Goal: Task Accomplishment & Management: Complete application form

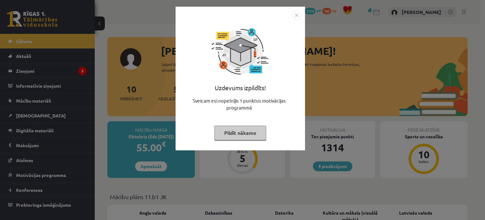
click at [232, 131] on button "Pildīt nākamo" at bounding box center [240, 132] width 52 height 15
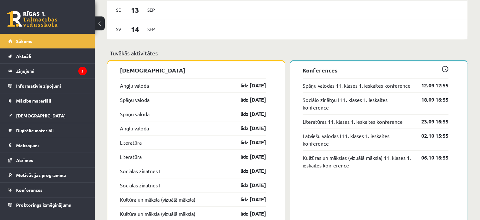
scroll to position [467, 0]
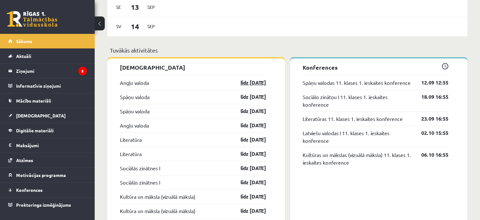
click at [248, 82] on link "līdz 15.09.25" at bounding box center [248, 83] width 37 height 8
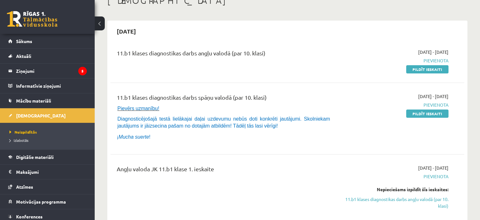
scroll to position [47, 0]
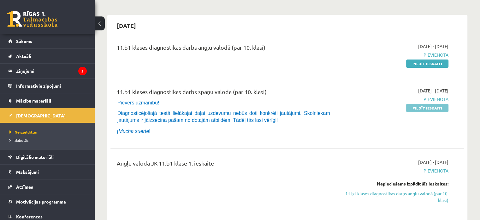
click at [419, 108] on link "Pildīt ieskaiti" at bounding box center [428, 108] width 42 height 8
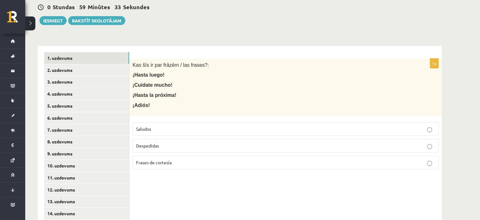
scroll to position [93, 0]
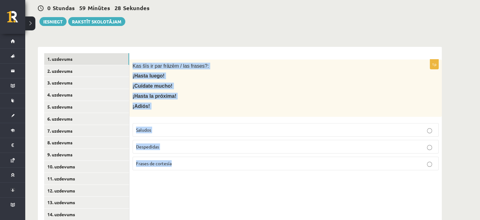
drag, startPoint x: 131, startPoint y: 65, endPoint x: 254, endPoint y: 161, distance: 155.3
click at [254, 161] on div "1p Kas šīs ir par frāzēm / las frases?: ¡Hasta luego! ¡Cuídate mucho! ¡Hasta la…" at bounding box center [286, 117] width 313 height 116
copy div "Kas šīs ir par frāzēm / las frases?: ¡Hasta luego! ¡Cuídate mucho! ¡Hasta la pr…"
click at [150, 144] on span "Despedidas" at bounding box center [147, 146] width 23 height 6
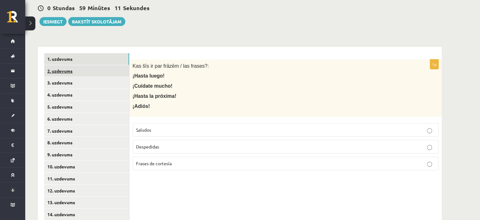
click at [82, 72] on link "2. uzdevums" at bounding box center [86, 71] width 85 height 12
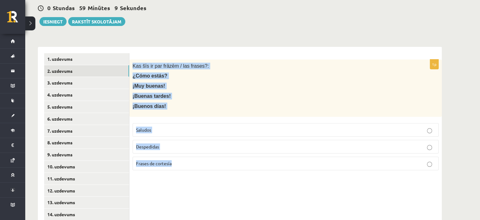
drag, startPoint x: 131, startPoint y: 66, endPoint x: 203, endPoint y: 156, distance: 115.3
click at [203, 156] on div "1p Kas šīs ir par frāzēm / las frases?: ¿Cómo estás? ¡Muy buenas! ¡Buenas tarde…" at bounding box center [286, 117] width 313 height 116
copy div "Kas šīs ir par frāzēm / las frases?: ¿Cómo estás? ¡Muy buenas! ¡Buenas tardes! …"
click at [157, 127] on p "Saludos" at bounding box center [285, 129] width 299 height 7
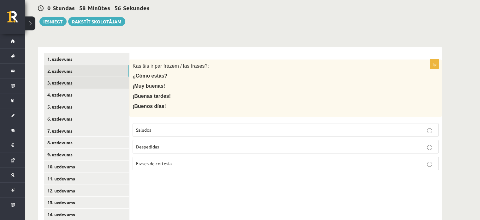
click at [94, 78] on link "3. uzdevums" at bounding box center [86, 83] width 85 height 12
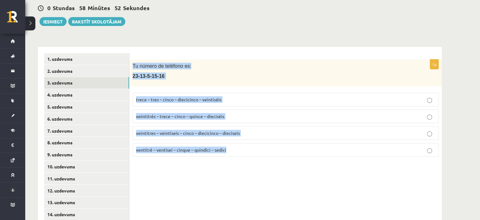
drag, startPoint x: 132, startPoint y: 62, endPoint x: 264, endPoint y: 150, distance: 158.6
click at [264, 150] on div "1p Tu número de teléfono es: 23-13-5-15-16 trece – tres – cinco – diecicinco – …" at bounding box center [286, 110] width 313 height 102
copy div "Tu número de teléfono es: 23-13-5-15-16 trece – tres – cinco – diecicinco – vei…"
click at [154, 118] on span "veintitrés – trece – cinco – quince – dieciséis" at bounding box center [180, 116] width 88 height 6
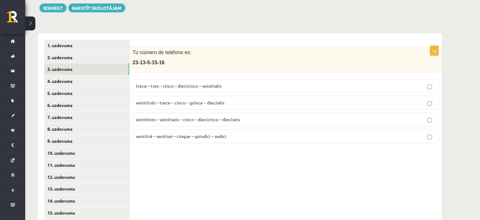
scroll to position [114, 0]
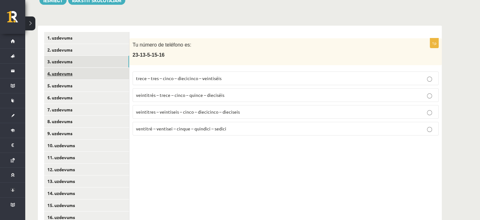
click at [69, 75] on link "4. uzdevums" at bounding box center [86, 74] width 85 height 12
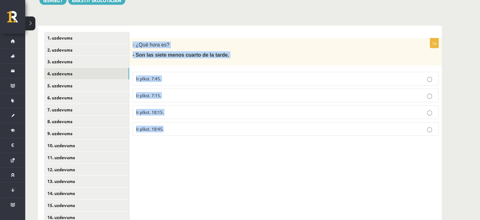
drag, startPoint x: 131, startPoint y: 46, endPoint x: 199, endPoint y: 128, distance: 105.9
click at [199, 128] on div "1p - ¿Qué hora es? - Son las siete menos cuarto de la tarde. Ir plkst. 7:45. Ir…" at bounding box center [286, 89] width 313 height 102
copy div "- ¿Qué hora es? - Son las siete menos cuarto de la tarde. Ir plkst. 7:45. Ir pl…"
click at [188, 124] on label "Ir plkst. 18:45." at bounding box center [286, 129] width 306 height 14
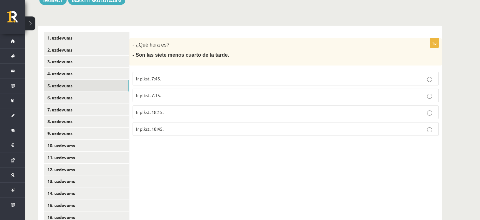
click at [71, 87] on link "5. uzdevums" at bounding box center [86, 86] width 85 height 12
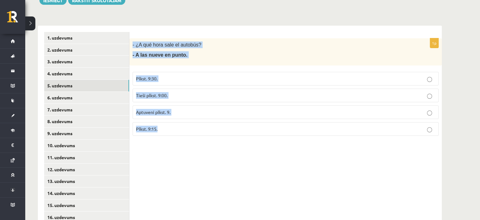
drag, startPoint x: 139, startPoint y: 55, endPoint x: 185, endPoint y: 130, distance: 87.6
click at [185, 130] on div "1p - ¿A qué hora sale el autobús? - A las nueve en punto. Plkst. 9:30. Tieši pl…" at bounding box center [286, 89] width 313 height 102
copy div "- ¿A qué hora sale el autobús? - A las nueve en punto. Plkst. 9:30. Tieši plkst…"
click at [154, 93] on span "Tieši plkst. 9:00." at bounding box center [152, 95] width 32 height 6
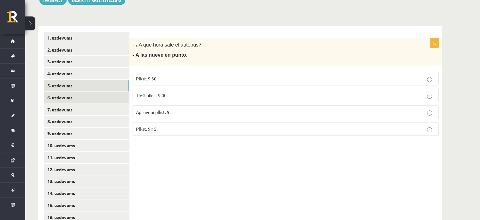
click at [63, 97] on link "6. uzdevums" at bounding box center [86, 98] width 85 height 12
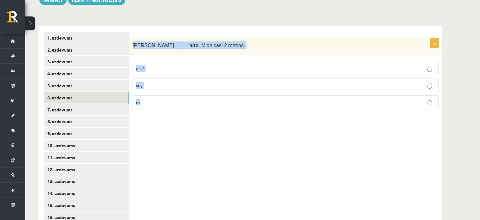
drag, startPoint x: 131, startPoint y: 44, endPoint x: 180, endPoint y: 107, distance: 80.0
click at [180, 107] on div "1p Antonio _____ alto . Mide casi 2 metros. está soy es" at bounding box center [286, 76] width 313 height 76
copy div "Antonio _____ alto . Mide casi 2 metros. está soy es"
click at [156, 101] on p "es" at bounding box center [285, 102] width 299 height 7
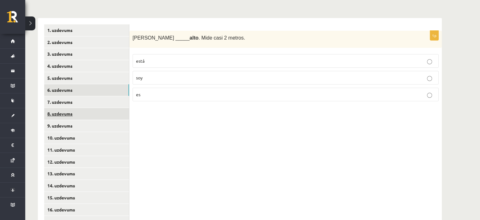
scroll to position [135, 0]
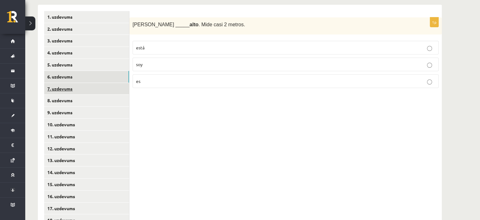
click at [95, 91] on link "7. uzdevums" at bounding box center [86, 89] width 85 height 12
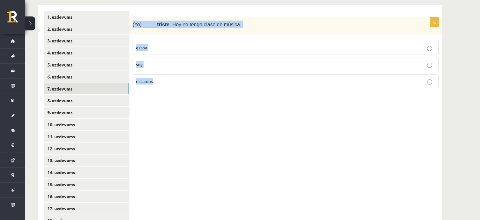
drag, startPoint x: 133, startPoint y: 26, endPoint x: 213, endPoint y: 81, distance: 97.4
click at [213, 81] on div "1p (Yo) _____ triste . Hoy no tengo clase de música. estoy soy estamos" at bounding box center [286, 55] width 313 height 76
copy div "(Yo) _____ triste . Hoy no tengo clase de música. estoy soy estamos"
click at [152, 45] on p "estoy" at bounding box center [285, 47] width 299 height 7
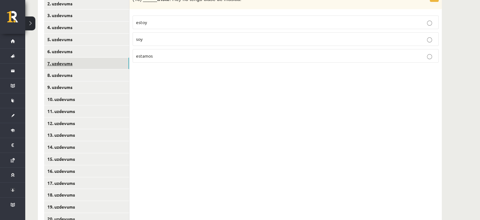
scroll to position [177, 0]
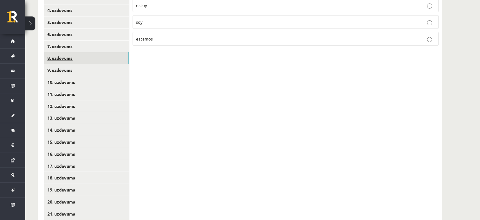
click at [88, 58] on link "8. uzdevums" at bounding box center [86, 58] width 85 height 12
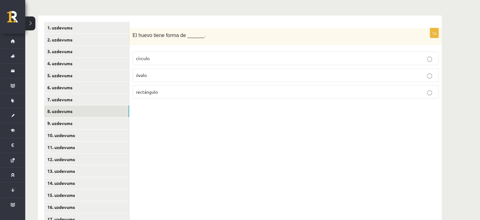
scroll to position [114, 0]
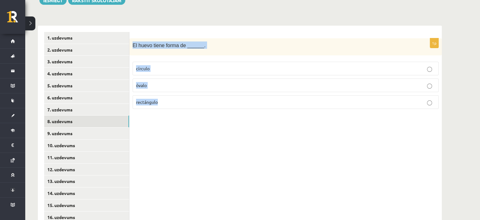
drag, startPoint x: 132, startPoint y: 40, endPoint x: 202, endPoint y: 104, distance: 95.3
click at [202, 104] on div "1p El huevo tiene forma de ______. círculo óvalo rectángulo" at bounding box center [286, 76] width 313 height 76
copy div "El huevo tiene forma de ______. círculo óvalo rectángulo"
click at [154, 82] on p "óvalo" at bounding box center [285, 85] width 299 height 7
click at [90, 136] on link "9. uzdevums" at bounding box center [86, 133] width 85 height 12
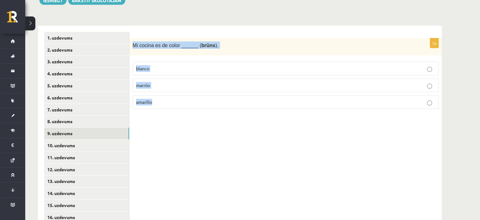
drag, startPoint x: 133, startPoint y: 47, endPoint x: 173, endPoint y: 101, distance: 68.2
click at [173, 103] on div "1p Mi cocina es de color ______ ( brūns ). blanco marrón amarillo" at bounding box center [286, 76] width 313 height 76
copy div "Mi cocina es de color ______ ( brūns ). blanco marrón amarillo"
click at [173, 83] on p "marrón" at bounding box center [285, 85] width 299 height 7
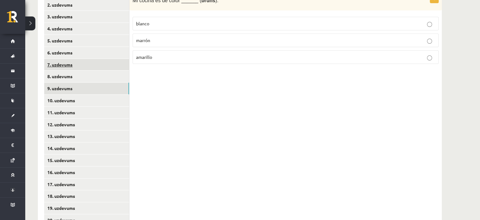
scroll to position [177, 0]
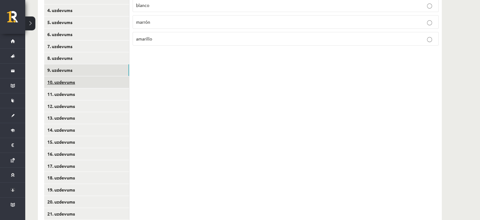
click at [104, 84] on link "10. uzdevums" at bounding box center [86, 82] width 85 height 12
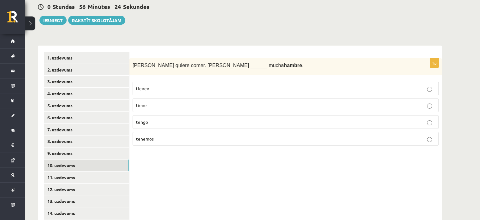
scroll to position [71, 0]
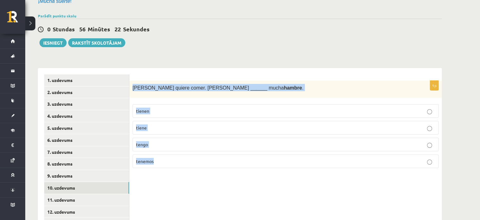
drag, startPoint x: 131, startPoint y: 83, endPoint x: 208, endPoint y: 157, distance: 106.1
click at [208, 157] on div "1p Pedro quiere comer. Pedro ______ mucha hambre . tienen tiene tengo tenemos" at bounding box center [286, 127] width 313 height 93
copy div "Pedro quiere comer. Pedro ______ mucha hambre . tienen tiene tengo tenemos"
click at [152, 126] on p "tiene" at bounding box center [285, 127] width 299 height 7
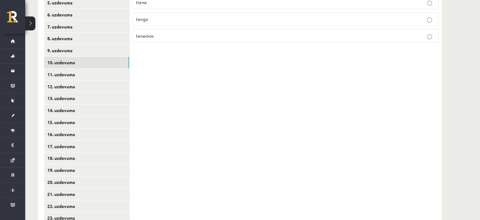
scroll to position [198, 0]
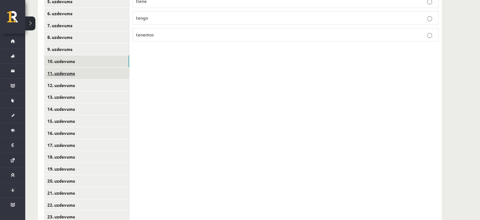
click at [77, 75] on link "11. uzdevums" at bounding box center [86, 73] width 85 height 12
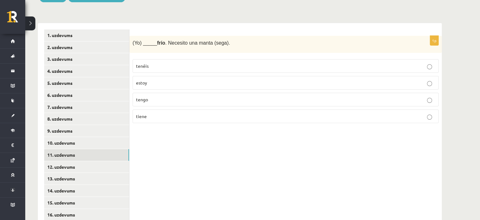
scroll to position [114, 0]
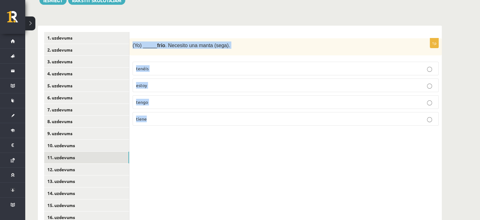
drag, startPoint x: 133, startPoint y: 45, endPoint x: 214, endPoint y: 123, distance: 112.2
click at [214, 130] on div "1p (Yo) _____ frío . Necesito una manta (sega). tenéis estoy tengo tiene" at bounding box center [286, 84] width 313 height 93
click at [160, 100] on p "tengo" at bounding box center [285, 102] width 299 height 7
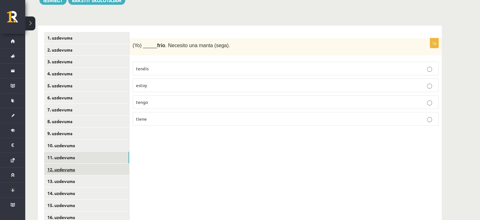
click at [100, 173] on link "12. uzdevums" at bounding box center [86, 169] width 85 height 12
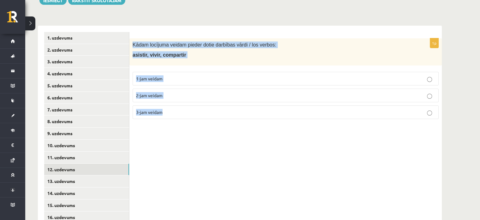
drag, startPoint x: 133, startPoint y: 41, endPoint x: 184, endPoint y: 106, distance: 82.6
click at [184, 106] on div "1p Kādam locījuma veidam pieder dotie darbības vārdi / los verbos: asistir, viv…" at bounding box center [286, 81] width 313 height 86
click at [151, 112] on span "3-jam veidam" at bounding box center [149, 112] width 27 height 6
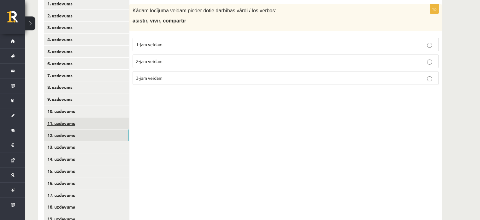
scroll to position [198, 0]
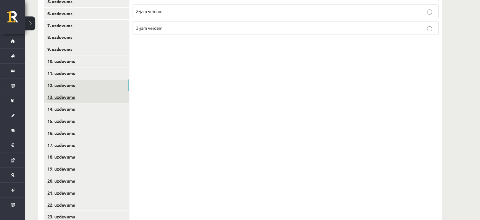
click at [78, 100] on link "13. uzdevums" at bounding box center [86, 97] width 85 height 12
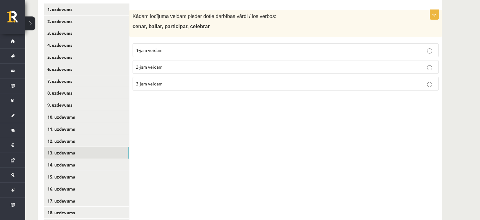
scroll to position [135, 0]
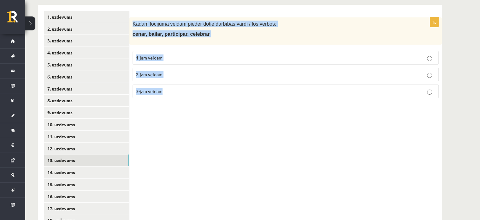
drag, startPoint x: 131, startPoint y: 25, endPoint x: 180, endPoint y: 82, distance: 74.8
click at [180, 82] on div "1p Kādam locījuma veidam pieder dotie darbības vārdi / los verbos: cenar, baila…" at bounding box center [286, 60] width 313 height 86
click at [154, 55] on span "1-jam veidam" at bounding box center [149, 58] width 27 height 6
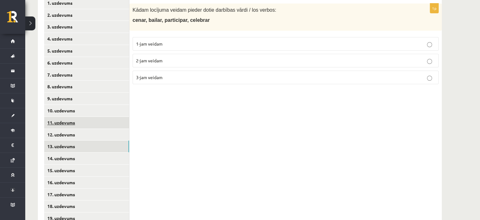
scroll to position [156, 0]
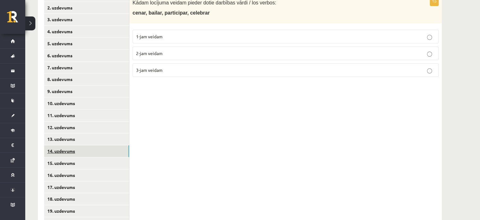
click at [82, 154] on link "14. uzdevums" at bounding box center [86, 151] width 85 height 12
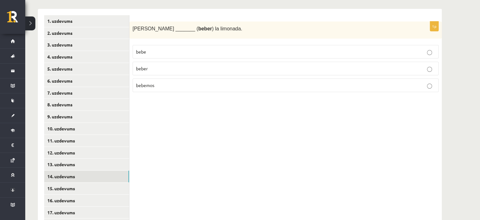
scroll to position [93, 0]
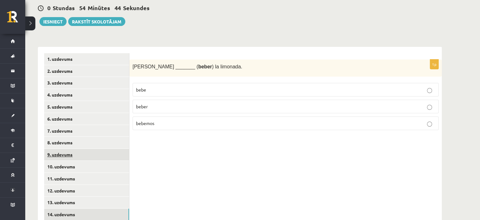
click at [99, 156] on link "9. uzdevums" at bounding box center [86, 154] width 85 height 12
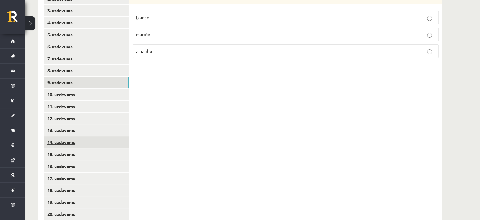
scroll to position [177, 0]
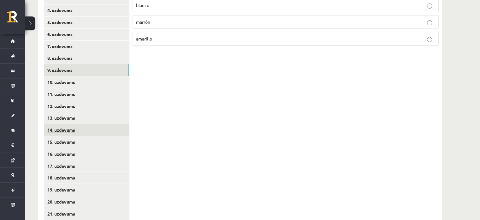
click at [92, 130] on link "14. uzdevums" at bounding box center [86, 130] width 85 height 12
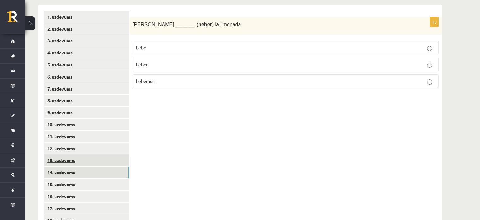
click at [102, 159] on link "13. uzdevums" at bounding box center [86, 160] width 85 height 12
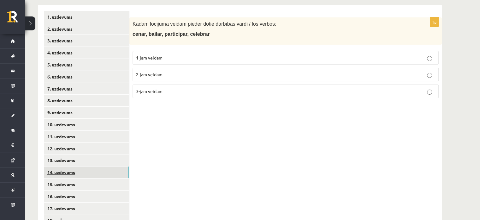
click at [104, 171] on link "14. uzdevums" at bounding box center [86, 172] width 85 height 12
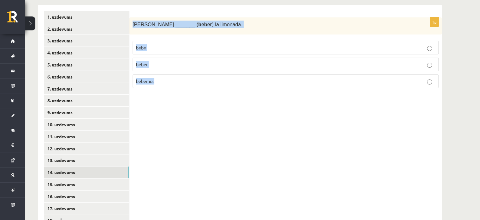
drag, startPoint x: 130, startPoint y: 25, endPoint x: 241, endPoint y: 87, distance: 127.7
click at [242, 88] on div "1p Enrique _______ ( beber ) la limonada. bebe beber bebemos" at bounding box center [286, 55] width 313 height 76
click at [156, 44] on label "bebe" at bounding box center [286, 48] width 306 height 14
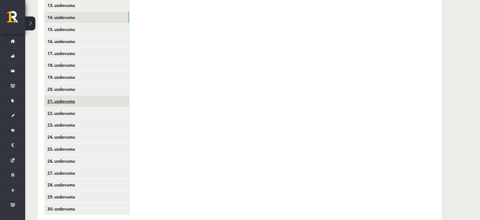
scroll to position [282, 0]
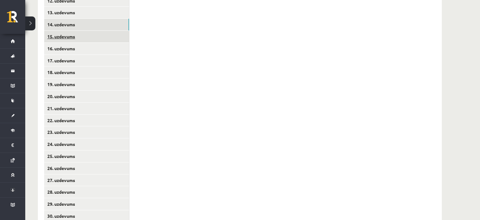
click at [63, 37] on link "15. uzdevums" at bounding box center [86, 37] width 85 height 12
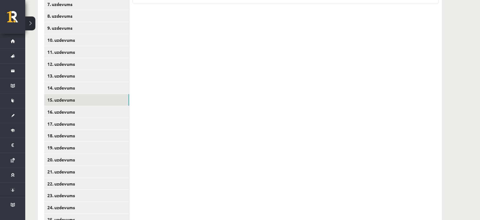
scroll to position [114, 0]
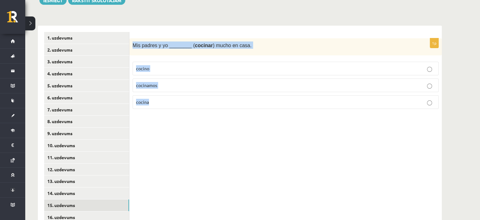
drag, startPoint x: 130, startPoint y: 43, endPoint x: 214, endPoint y: 107, distance: 105.7
click at [215, 108] on div "1p Mis padres y yo ________ ( cocinar ) mucho en casa. cocino cocinamos cocina" at bounding box center [286, 76] width 313 height 76
click at [172, 80] on label "cocinamos" at bounding box center [286, 85] width 306 height 14
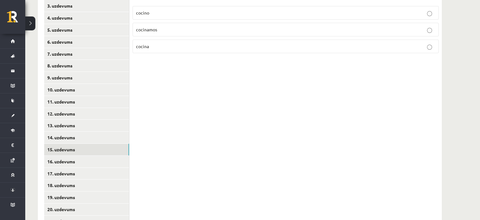
scroll to position [198, 0]
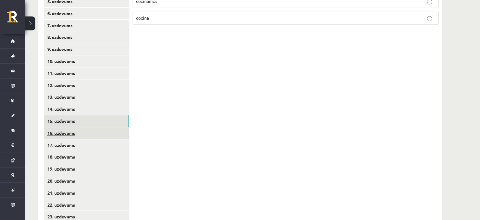
click at [91, 128] on link "16. uzdevums" at bounding box center [86, 133] width 85 height 12
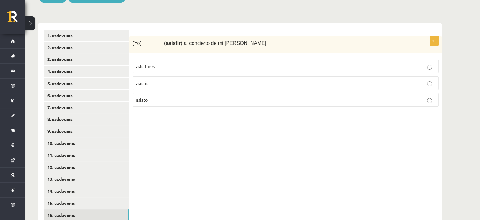
scroll to position [114, 0]
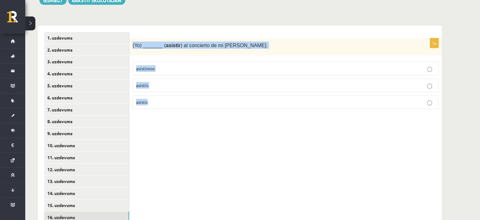
drag, startPoint x: 130, startPoint y: 46, endPoint x: 202, endPoint y: 101, distance: 90.4
click at [202, 101] on div "1p (Yo) _______ ( asistir ) al concierto de mi abuela Mónica. asistimos asistís…" at bounding box center [286, 76] width 313 height 76
click at [150, 98] on label "asisto" at bounding box center [286, 102] width 306 height 14
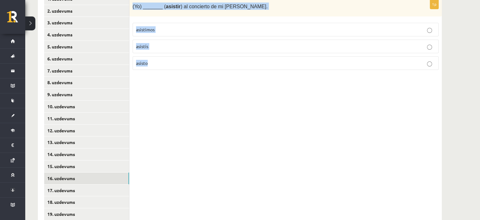
scroll to position [177, 0]
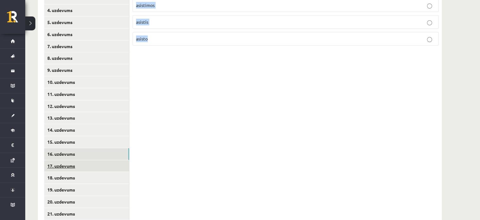
click at [90, 165] on link "17. uzdevums" at bounding box center [86, 166] width 85 height 12
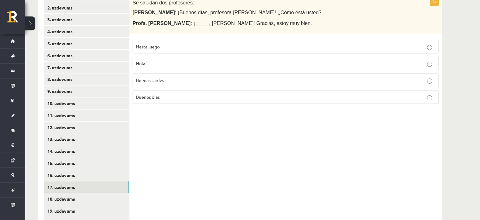
scroll to position [93, 0]
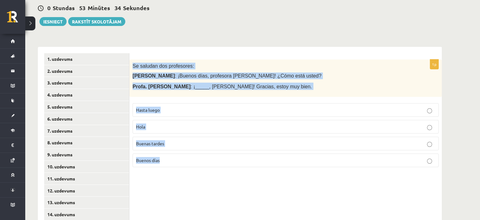
drag, startPoint x: 132, startPoint y: 63, endPoint x: 212, endPoint y: 163, distance: 128.3
click at [212, 163] on div "1p Se saludan dos profesores: Prof. Juan Pérez : ¡Buenos días, profesora Gómez!…" at bounding box center [286, 115] width 313 height 113
click at [163, 158] on p "Buenos días" at bounding box center [285, 160] width 299 height 7
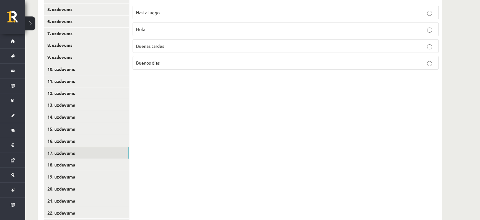
scroll to position [191, 0]
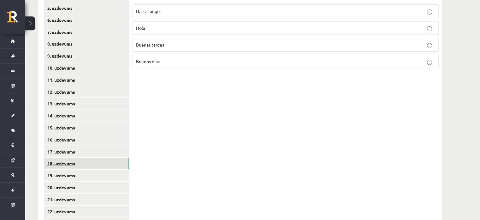
click at [88, 161] on link "18. uzdevums" at bounding box center [86, 163] width 85 height 12
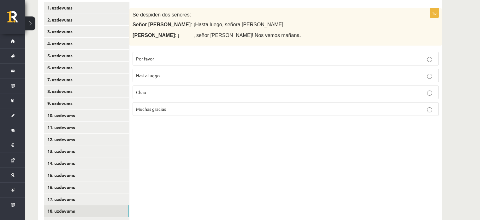
scroll to position [86, 0]
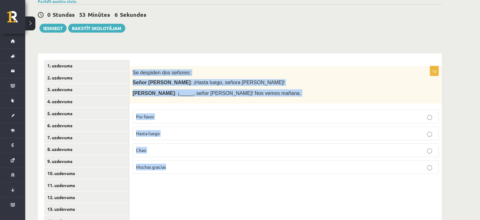
drag, startPoint x: 132, startPoint y: 73, endPoint x: 237, endPoint y: 164, distance: 138.8
click at [237, 164] on div "1p Se despiden dos señores: Señor López : ¡Hasta luego, señora González! Señora…" at bounding box center [286, 122] width 313 height 113
click at [153, 134] on span "Hasta luego" at bounding box center [148, 133] width 24 height 6
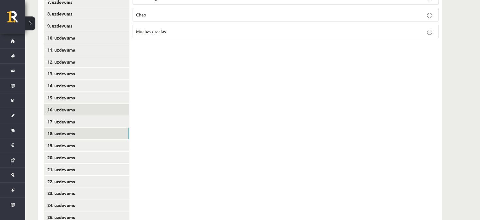
scroll to position [233, 0]
click at [79, 133] on link "19. uzdevums" at bounding box center [86, 133] width 85 height 12
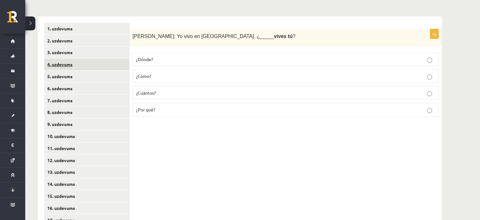
scroll to position [107, 0]
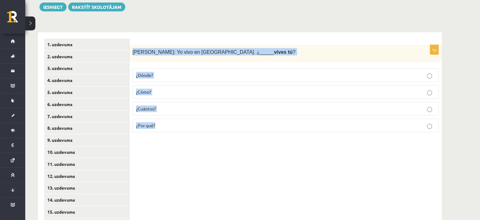
drag, startPoint x: 135, startPoint y: 51, endPoint x: 217, endPoint y: 130, distance: 113.5
click at [217, 130] on div "1p Alberto: Yo vivo en Madrid. ¿_____ vives tú ? ¿Dónde? ¿Cómo? ¿Cuántos? ¿Por …" at bounding box center [286, 91] width 313 height 93
click at [170, 72] on p "¿Dónde?" at bounding box center [285, 75] width 299 height 7
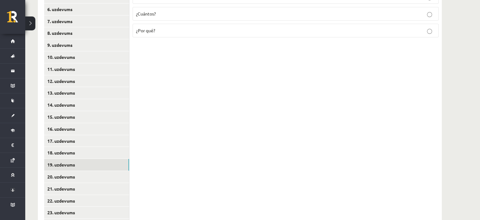
scroll to position [233, 0]
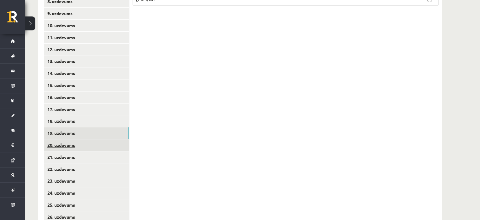
click at [105, 147] on link "20. uzdevums" at bounding box center [86, 145] width 85 height 12
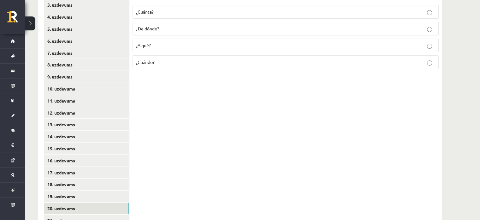
scroll to position [86, 0]
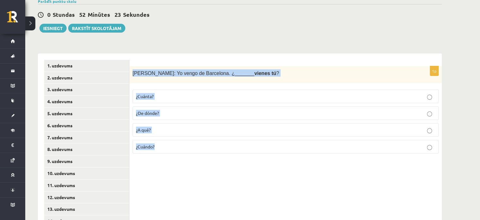
drag, startPoint x: 134, startPoint y: 79, endPoint x: 198, endPoint y: 148, distance: 93.2
click at [198, 148] on div "1p Antonio: Yo vengo de Barcelona. ¿_______ vienes tú ? ¿Cuánta? ¿De dónde? ¿A …" at bounding box center [286, 112] width 313 height 93
click at [161, 115] on p "¿De dónde?" at bounding box center [285, 113] width 299 height 7
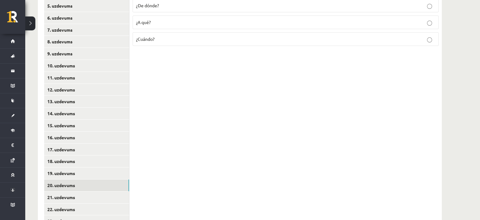
scroll to position [191, 0]
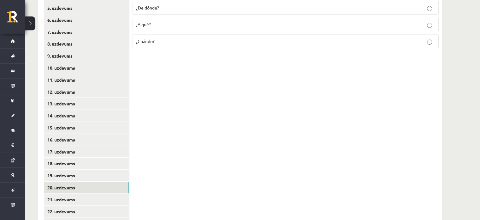
click at [103, 192] on link "20. uzdevums" at bounding box center [86, 187] width 85 height 12
click at [103, 197] on link "21. uzdevums" at bounding box center [86, 199] width 85 height 12
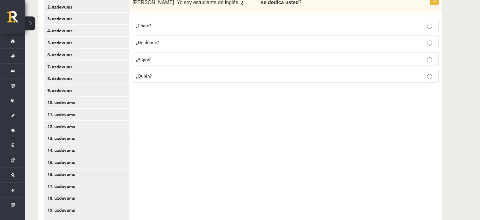
scroll to position [149, 0]
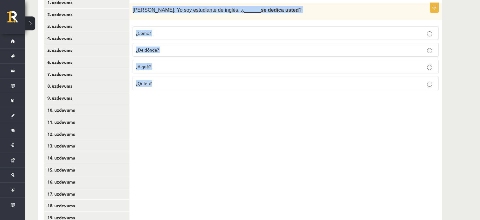
drag, startPoint x: 131, startPoint y: 7, endPoint x: 190, endPoint y: 87, distance: 99.2
click at [190, 87] on div "1p Sara: Yo soy estudiante de inglés. ¿______ se dedica usted ? ¿Cómo? ¿De dónd…" at bounding box center [286, 49] width 313 height 93
click at [144, 66] on span "¿A qué?" at bounding box center [143, 66] width 15 height 6
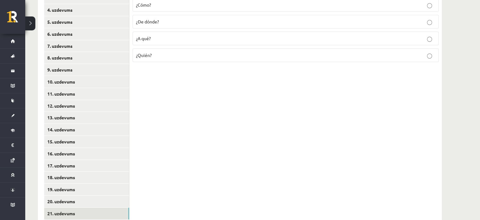
scroll to position [170, 0]
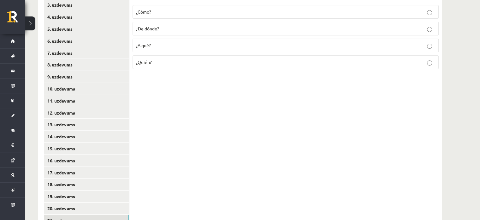
drag, startPoint x: 479, startPoint y: 118, endPoint x: 485, endPoint y: 135, distance: 18.7
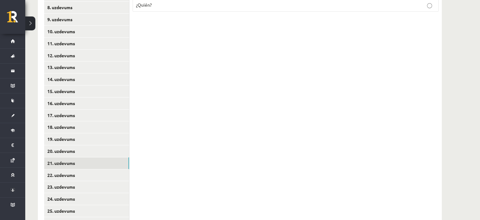
scroll to position [245, 0]
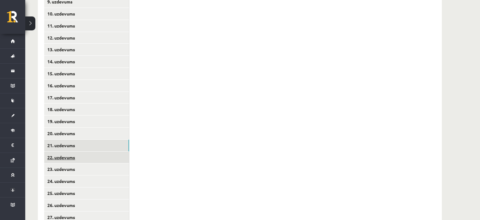
click at [111, 155] on link "22. uzdevums" at bounding box center [86, 157] width 85 height 12
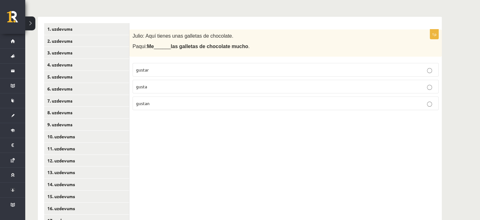
scroll to position [98, 0]
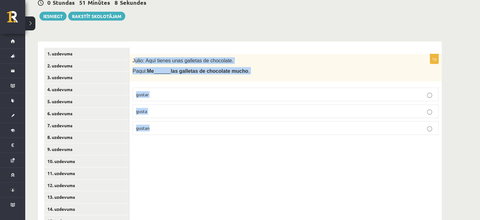
drag, startPoint x: 134, startPoint y: 59, endPoint x: 211, endPoint y: 119, distance: 97.7
click at [217, 122] on div "1p Julio: Aquí tienes unas galletas de chocolate. Paqui: Me ______ las galletas…" at bounding box center [286, 97] width 313 height 86
drag, startPoint x: 133, startPoint y: 58, endPoint x: 224, endPoint y: 124, distance: 112.3
click at [224, 124] on div "1p Julio: Aquí tienes unas galletas de chocolate. Paqui: Me ______ las galletas…" at bounding box center [286, 97] width 313 height 86
click at [155, 125] on p "gustan" at bounding box center [285, 127] width 299 height 7
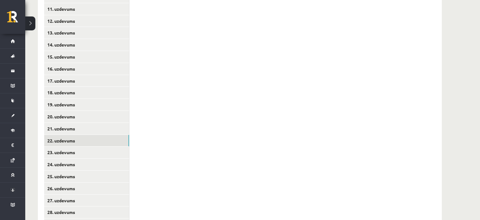
scroll to position [270, 0]
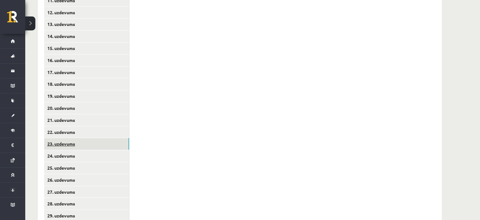
click at [88, 140] on link "23. uzdevums" at bounding box center [86, 144] width 85 height 12
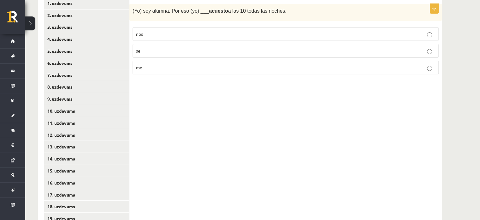
scroll to position [144, 0]
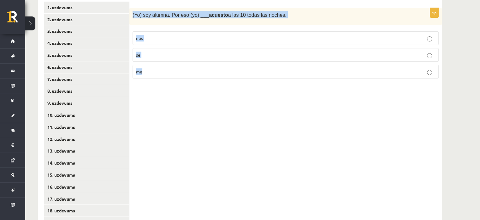
drag, startPoint x: 132, startPoint y: 15, endPoint x: 226, endPoint y: 70, distance: 109.1
click at [226, 70] on div "1p (Yo) soy alumna. Por eso (yo) ___ acuesto a las 10 todas las noches. nos se …" at bounding box center [286, 46] width 313 height 76
click at [159, 67] on label "me" at bounding box center [286, 72] width 306 height 14
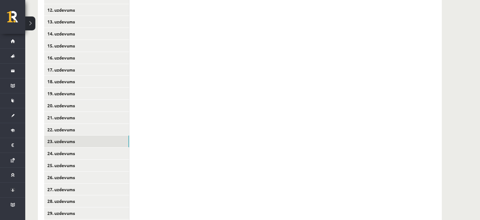
scroll to position [291, 0]
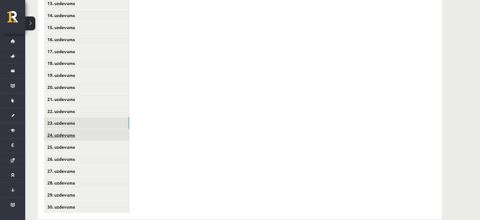
click at [103, 136] on link "24. uzdevums" at bounding box center [86, 135] width 85 height 12
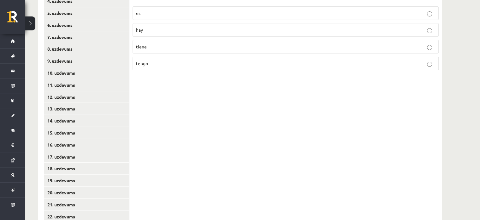
scroll to position [102, 0]
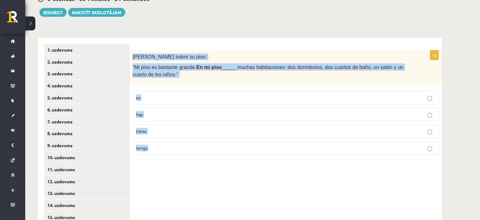
drag, startPoint x: 131, startPoint y: 57, endPoint x: 239, endPoint y: 160, distance: 149.3
click at [239, 160] on div "1p Rodrigo habla sobre su piso: “Mi piso es bastante grande. En mi piso _____ m…" at bounding box center [286, 223] width 313 height 371
click at [155, 111] on p "hay" at bounding box center [285, 114] width 299 height 7
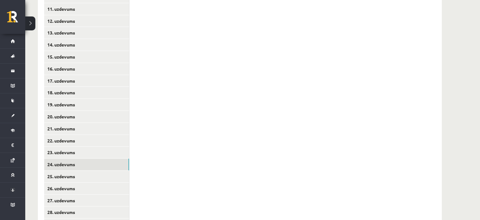
scroll to position [263, 0]
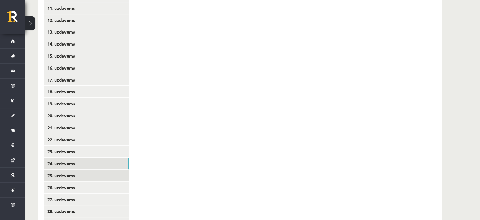
click at [120, 178] on link "25. uzdevums" at bounding box center [86, 175] width 85 height 12
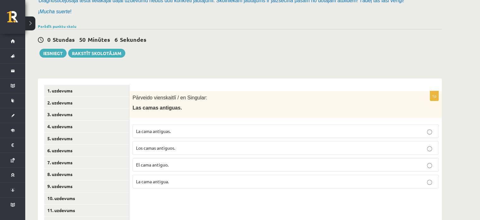
scroll to position [81, 0]
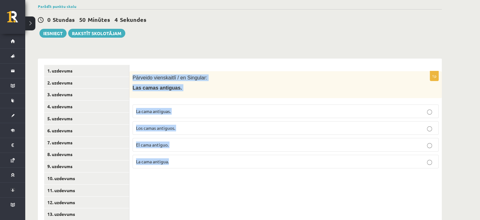
drag, startPoint x: 132, startPoint y: 76, endPoint x: 220, endPoint y: 154, distance: 117.7
click at [220, 154] on div "1p Pārveido vienskaitlī / en Singular: Las camas antiguas. La cama antiguas. Lo…" at bounding box center [286, 122] width 313 height 102
click at [156, 159] on span "La cama antigua." at bounding box center [152, 161] width 33 height 6
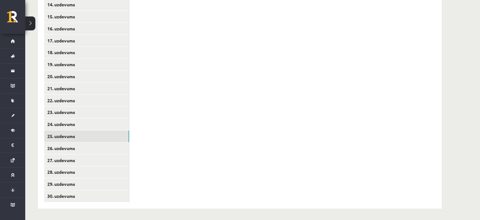
scroll to position [303, 0]
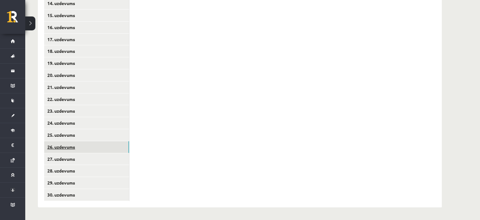
click at [123, 141] on link "26. uzdevums" at bounding box center [86, 147] width 85 height 12
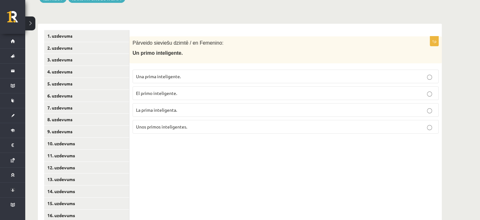
scroll to position [85, 0]
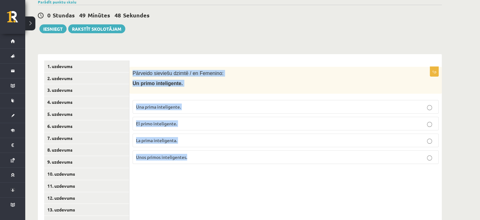
drag, startPoint x: 133, startPoint y: 71, endPoint x: 213, endPoint y: 172, distance: 128.9
click at [183, 105] on p "Una prima inteligente." at bounding box center [285, 106] width 299 height 7
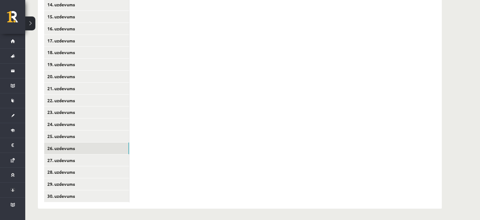
scroll to position [303, 0]
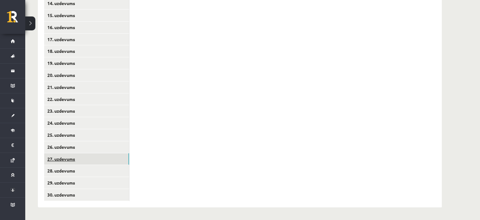
click at [111, 155] on link "27. uzdevums" at bounding box center [86, 159] width 85 height 12
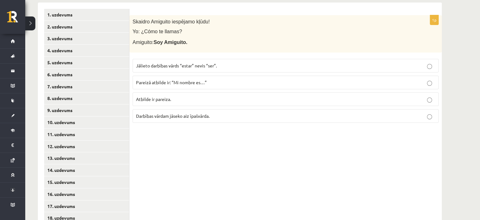
scroll to position [111, 0]
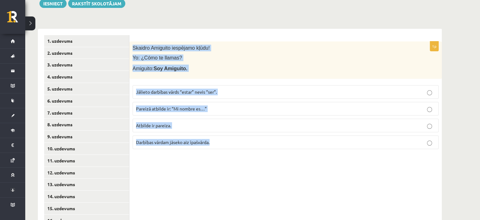
drag, startPoint x: 132, startPoint y: 48, endPoint x: 234, endPoint y: 148, distance: 142.5
click at [234, 148] on div "1p Skaidro Amiguito iespējamo kļūdu! Yo: ¿Cómo te llamas? Amiguito: Soy Amiguit…" at bounding box center [286, 97] width 313 height 112
click at [165, 118] on fieldset "Jālieto darbības vārds “estar” nevis “ser”. Pareizā atbilde ir: “Mi nombre es…”…" at bounding box center [286, 116] width 306 height 69
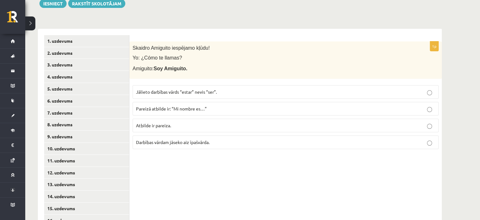
click at [164, 120] on label "Atbilde ir pareiza." at bounding box center [286, 125] width 306 height 14
click at [178, 108] on span "Pareizā atbilde ir: “Mi nombre es…”" at bounding box center [171, 109] width 71 height 6
click at [255, 127] on p "Atbilde ir pareiza." at bounding box center [285, 125] width 299 height 7
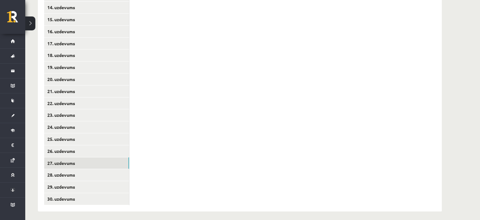
scroll to position [303, 0]
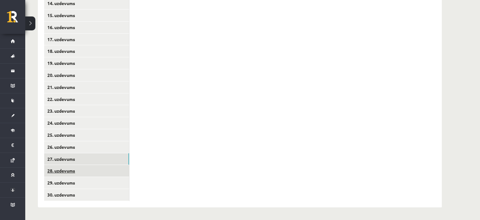
click at [107, 167] on link "28. uzdevums" at bounding box center [86, 171] width 85 height 12
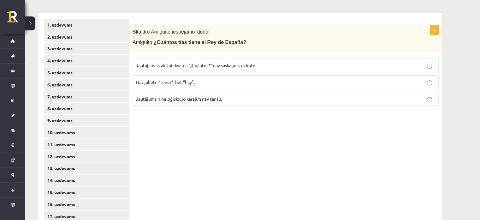
scroll to position [122, 0]
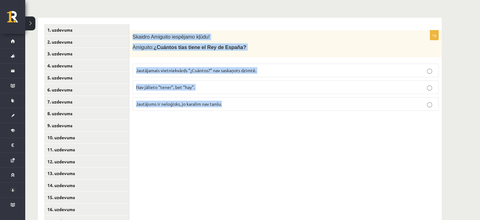
drag, startPoint x: 131, startPoint y: 34, endPoint x: 234, endPoint y: 105, distance: 124.9
click at [234, 105] on div "1p Skaidro Amiguito iespējamo kļūdu! Amiguito: ¿Cuántos tías tiene el Rey de Es…" at bounding box center [286, 72] width 313 height 85
click at [212, 25] on form "1p Skaidro Amiguito iespējamo kļūdu! Amiguito: ¿Cuántos tías tiene el Rey de Es…" at bounding box center [286, 70] width 300 height 92
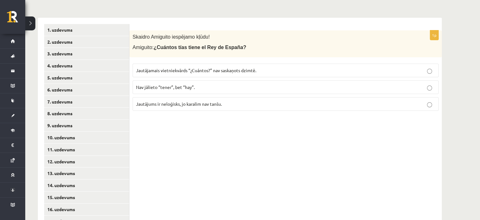
click at [173, 105] on span "Jautājums ir neloģisks, jo karalim nav tanšu." at bounding box center [179, 104] width 86 height 6
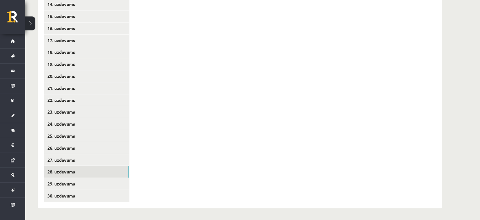
scroll to position [303, 0]
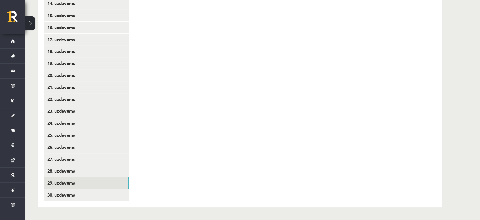
click at [123, 179] on link "29. uzdevums" at bounding box center [86, 183] width 85 height 12
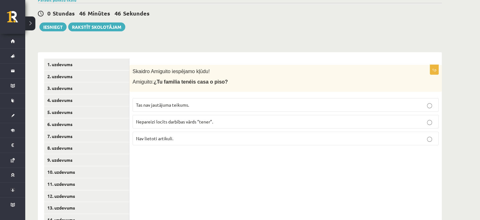
scroll to position [85, 0]
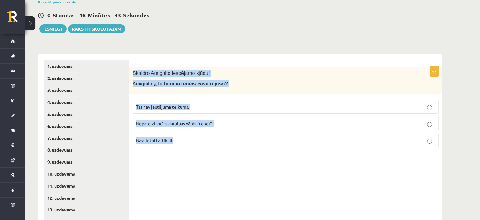
drag, startPoint x: 132, startPoint y: 73, endPoint x: 226, endPoint y: 141, distance: 116.2
click at [226, 141] on div "1p Skaidro Amiguito iespējamo kļūdu! Amiguito: ¿Tu familia tenéis casa o piso? …" at bounding box center [286, 109] width 313 height 85
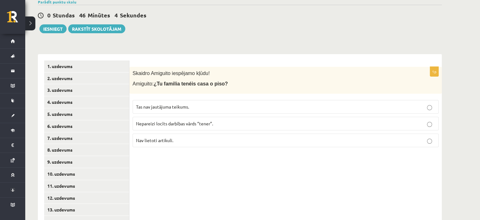
click at [167, 140] on span "Nav lietoti artikuli." at bounding box center [154, 140] width 37 height 6
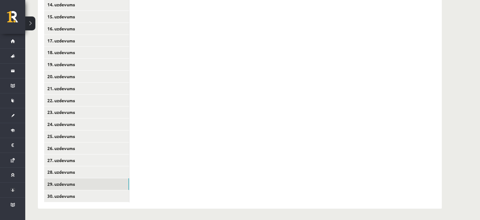
scroll to position [303, 0]
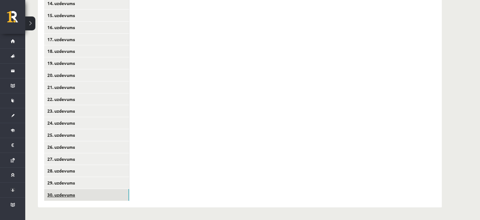
click at [113, 196] on link "30. uzdevums" at bounding box center [86, 195] width 85 height 12
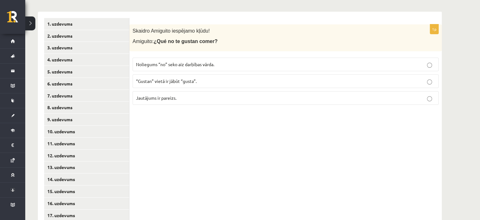
scroll to position [124, 0]
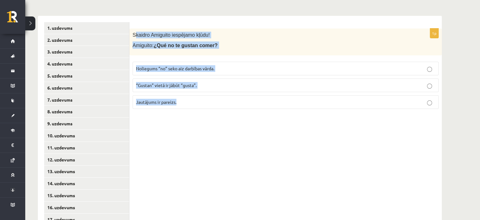
drag, startPoint x: 134, startPoint y: 33, endPoint x: 233, endPoint y: 111, distance: 126.0
click at [233, 111] on div "1p Skaidro Amiguito iespējamo kļūdu! Amiguito: ¿Qué no te gustan comer? Noliegu…" at bounding box center [286, 70] width 313 height 85
click at [264, 28] on div "Skaidro Amiguito iespējamo kļūdu! Amiguito: ¿Qué no te gustan comer?" at bounding box center [286, 41] width 313 height 27
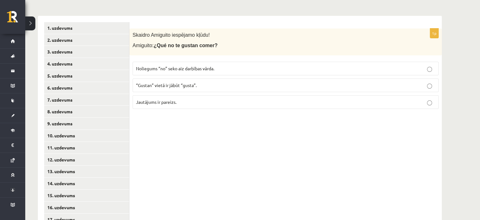
click at [171, 82] on p "“Gustan” vietā ir jābūt “gusta”." at bounding box center [285, 85] width 299 height 7
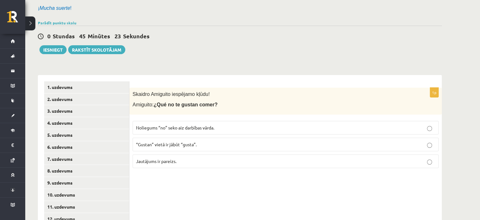
scroll to position [0, 0]
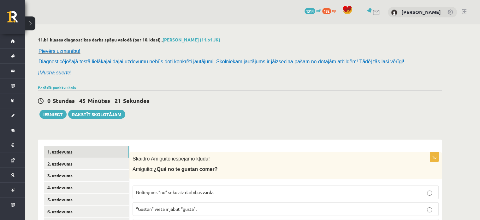
click at [110, 155] on link "1. uzdevums" at bounding box center [86, 152] width 85 height 12
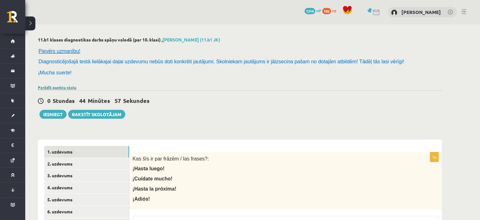
click at [68, 86] on link "Parādīt punktu skalu" at bounding box center [57, 87] width 39 height 5
click at [70, 84] on div "Parādīt punktu skalu Atzīme No Līdz 1 0 5 2 6 8 3 9 11 4 12 14 5 15 17 6 18 20 …" at bounding box center [240, 87] width 404 height 6
click at [70, 89] on link "Parādīt punktu skalu" at bounding box center [57, 87] width 39 height 5
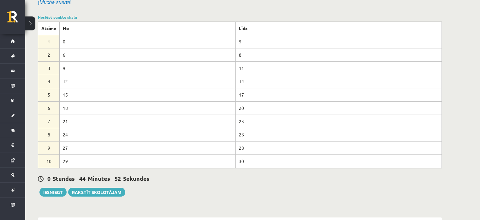
scroll to position [112, 0]
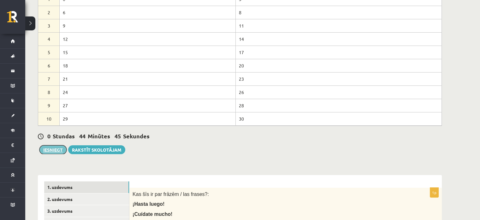
click at [47, 151] on button "Iesniegt" at bounding box center [52, 149] width 27 height 9
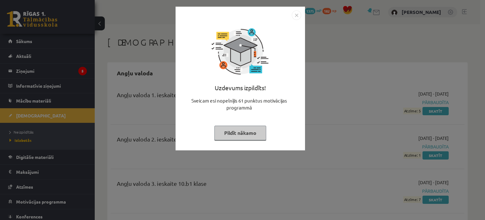
click at [253, 134] on button "Pildīt nākamo" at bounding box center [240, 132] width 52 height 15
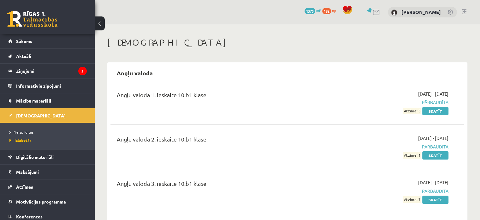
click at [48, 14] on link at bounding box center [32, 19] width 51 height 16
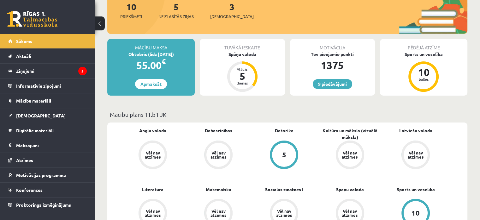
scroll to position [86, 0]
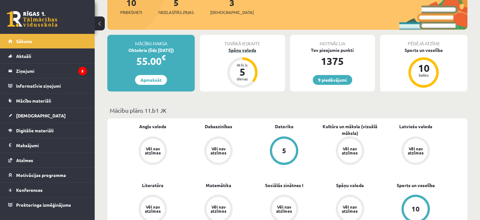
click at [241, 51] on div "Spāņu valoda" at bounding box center [242, 50] width 85 height 7
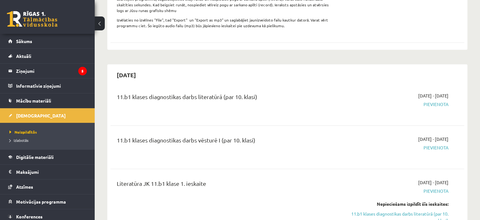
scroll to position [364, 0]
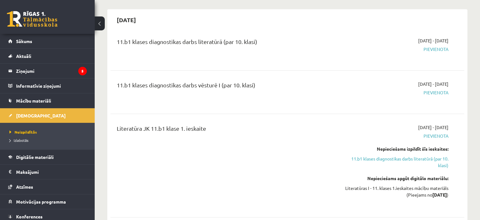
drag, startPoint x: 480, startPoint y: 28, endPoint x: 480, endPoint y: 19, distance: 8.5
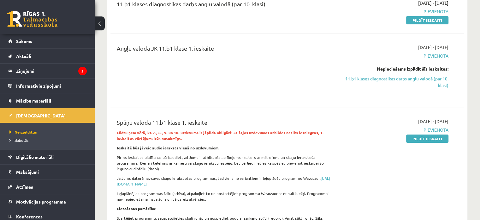
scroll to position [0, 0]
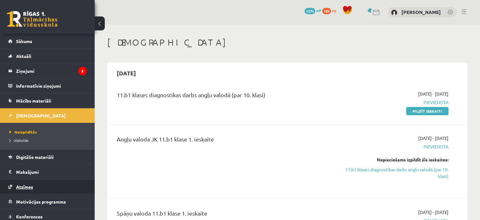
click at [28, 182] on link "Atzīmes" at bounding box center [47, 186] width 79 height 15
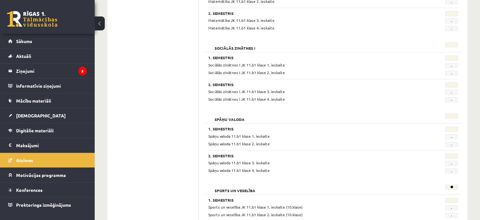
scroll to position [563, 0]
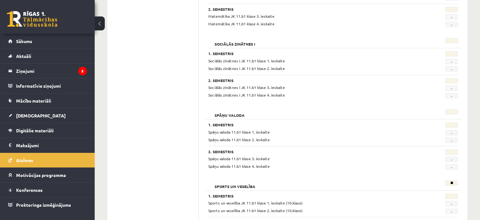
click at [33, 22] on link at bounding box center [32, 19] width 51 height 16
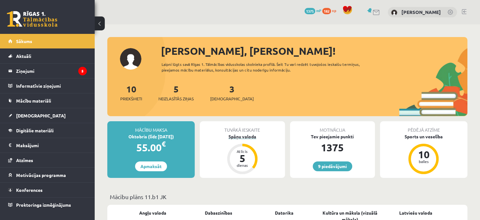
click at [238, 138] on div "Spāņu valoda" at bounding box center [242, 136] width 85 height 7
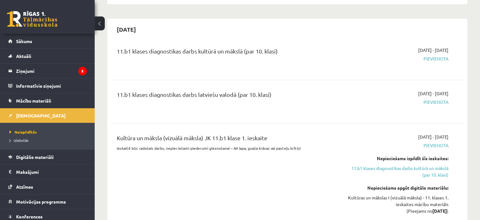
scroll to position [705, 0]
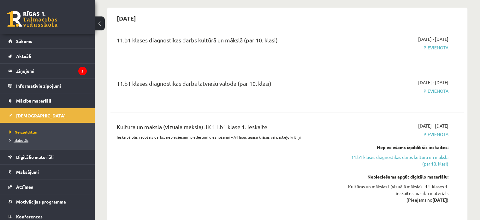
click at [18, 139] on span "Izlabotās" at bounding box center [18, 139] width 19 height 5
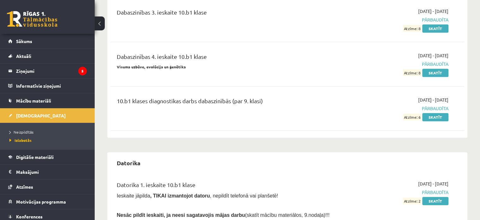
scroll to position [492, 0]
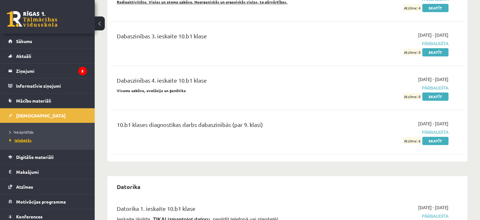
click at [25, 137] on span "Izlabotās" at bounding box center [20, 139] width 22 height 5
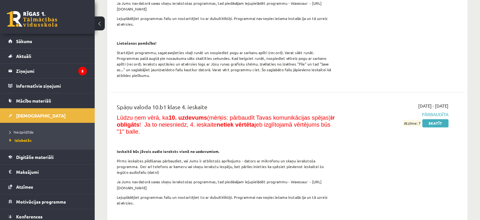
scroll to position [3427, 0]
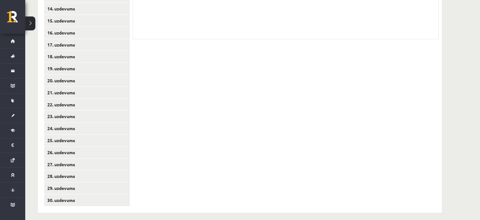
scroll to position [291, 0]
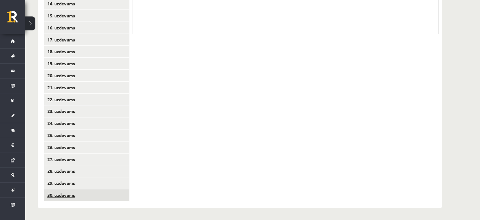
click at [122, 198] on link "30. uzdevums" at bounding box center [86, 195] width 85 height 12
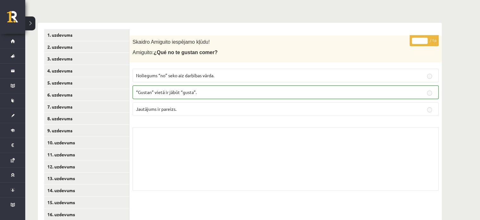
scroll to position [106, 0]
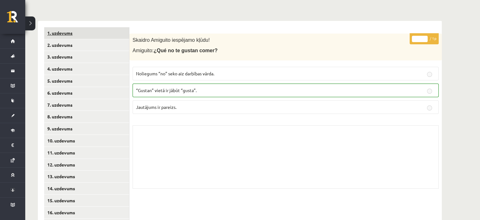
click at [95, 30] on link "1. uzdevums" at bounding box center [86, 33] width 85 height 12
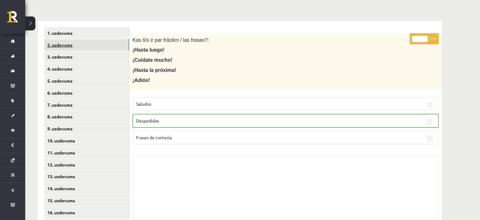
click at [97, 44] on link "2. uzdevums" at bounding box center [86, 45] width 85 height 12
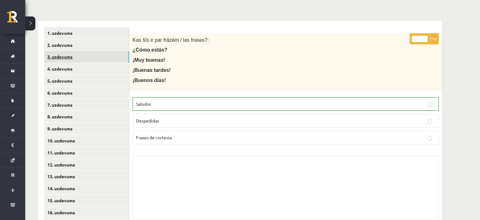
click at [94, 61] on link "3. uzdevums" at bounding box center [86, 57] width 85 height 12
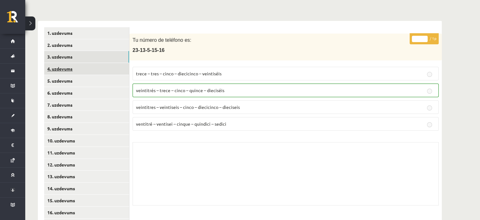
click at [94, 67] on link "4. uzdevums" at bounding box center [86, 69] width 85 height 12
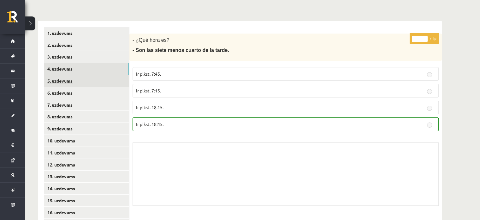
click at [96, 80] on link "5. uzdevums" at bounding box center [86, 81] width 85 height 12
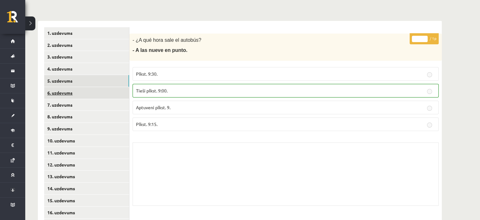
click at [96, 95] on link "6. uzdevums" at bounding box center [86, 93] width 85 height 12
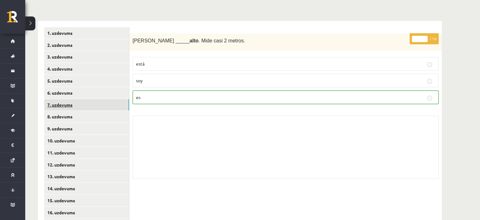
click at [95, 103] on link "7. uzdevums" at bounding box center [86, 105] width 85 height 12
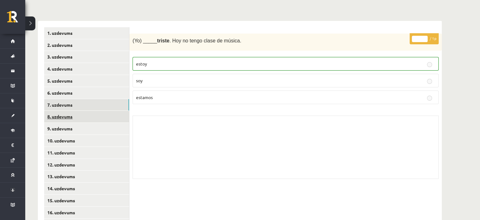
click at [96, 116] on link "8. uzdevums" at bounding box center [86, 117] width 85 height 12
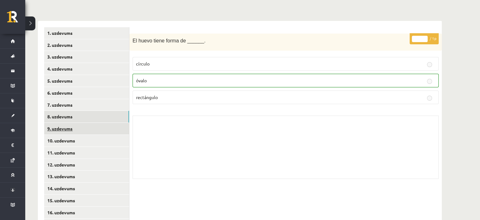
click at [96, 128] on link "9. uzdevums" at bounding box center [86, 129] width 85 height 12
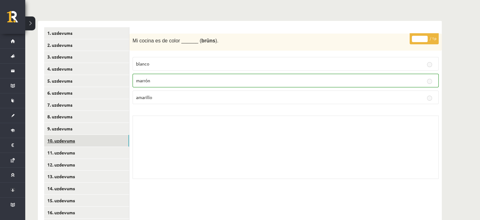
click at [98, 139] on link "10. uzdevums" at bounding box center [86, 141] width 85 height 12
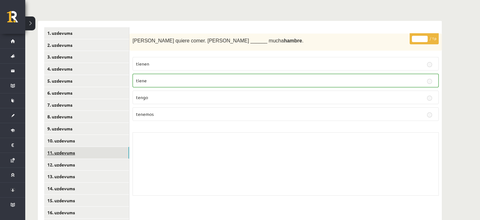
click at [102, 153] on link "11. uzdevums" at bounding box center [86, 153] width 85 height 12
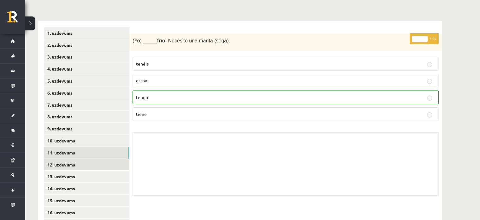
click at [103, 160] on link "12. uzdevums" at bounding box center [86, 165] width 85 height 12
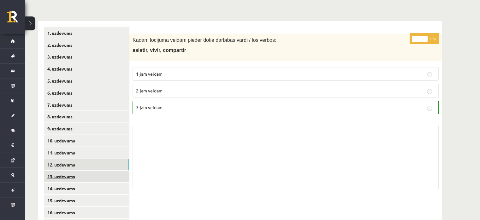
click at [103, 177] on link "13. uzdevums" at bounding box center [86, 176] width 85 height 12
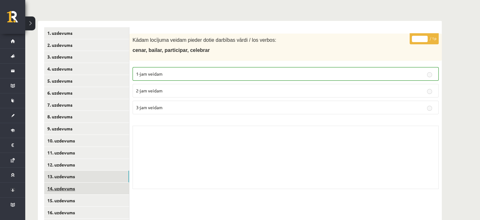
click at [103, 184] on link "14. uzdevums" at bounding box center [86, 188] width 85 height 12
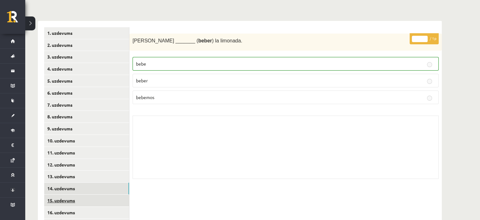
click at [104, 200] on link "15. uzdevums" at bounding box center [86, 200] width 85 height 12
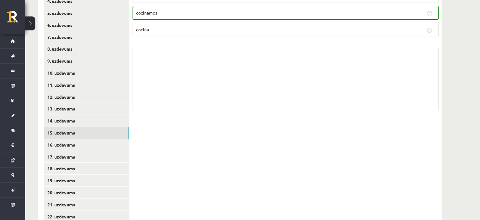
scroll to position [186, 0]
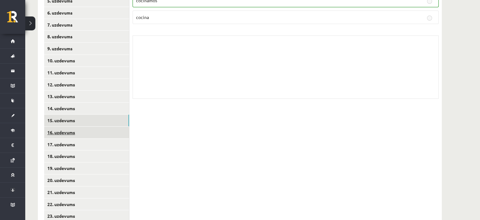
click at [123, 130] on link "16. uzdevums" at bounding box center [86, 132] width 85 height 12
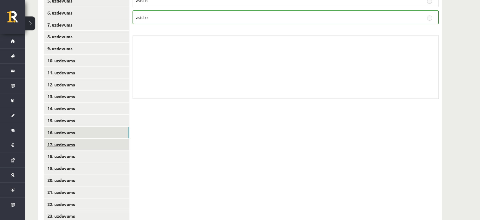
click at [120, 140] on link "17. uzdevums" at bounding box center [86, 144] width 85 height 12
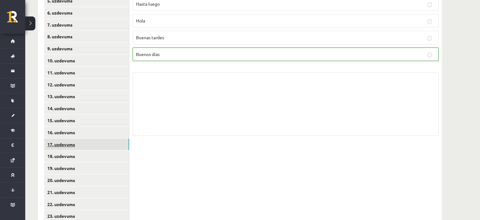
click at [118, 149] on link "17. uzdevums" at bounding box center [86, 144] width 85 height 12
click at [117, 154] on link "18. uzdevums" at bounding box center [86, 156] width 85 height 12
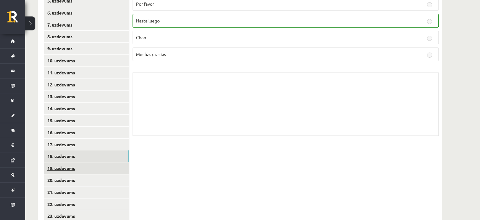
click at [116, 166] on link "19. uzdevums" at bounding box center [86, 168] width 85 height 12
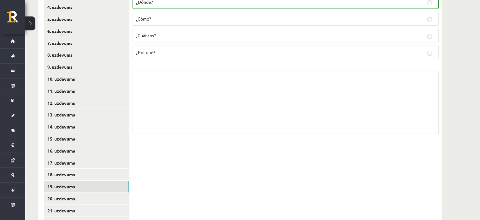
scroll to position [163, 0]
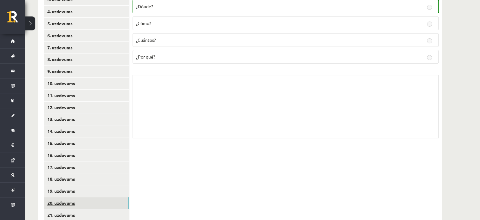
click at [100, 203] on link "20. uzdevums" at bounding box center [86, 203] width 85 height 12
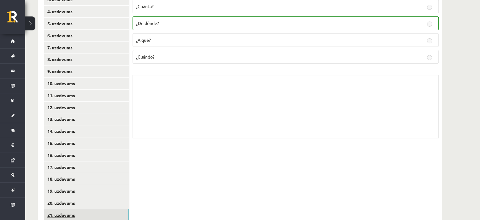
click at [104, 210] on link "21. uzdevums" at bounding box center [86, 215] width 85 height 12
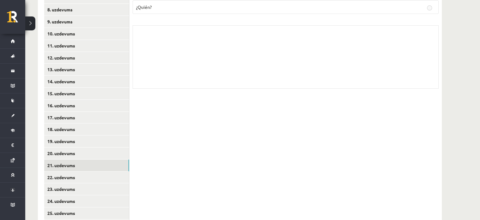
scroll to position [214, 0]
click at [122, 175] on link "22. uzdevums" at bounding box center [86, 177] width 85 height 12
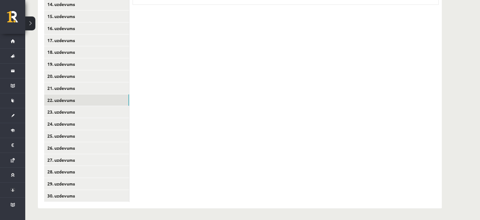
scroll to position [291, 0]
click at [99, 113] on link "23. uzdevums" at bounding box center [86, 111] width 85 height 12
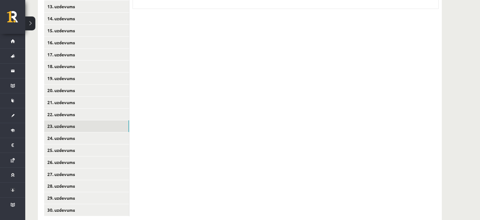
scroll to position [288, 0]
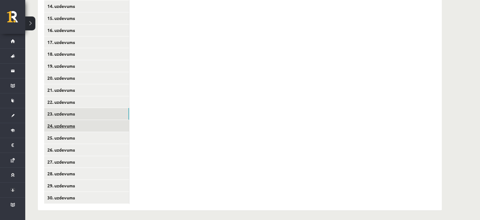
click at [116, 123] on link "24. uzdevums" at bounding box center [86, 126] width 85 height 12
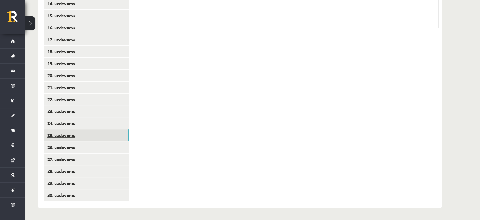
click at [92, 137] on link "25. uzdevums" at bounding box center [86, 135] width 85 height 12
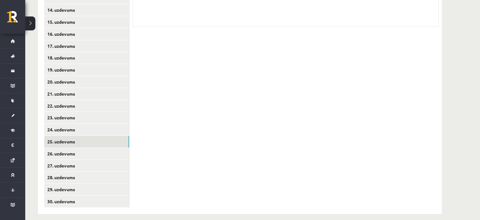
scroll to position [286, 0]
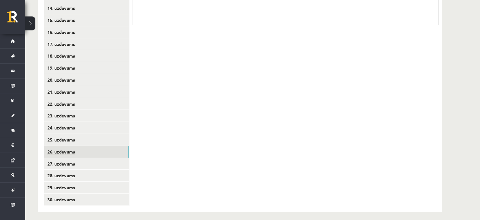
click at [61, 149] on link "26. uzdevums" at bounding box center [86, 152] width 85 height 12
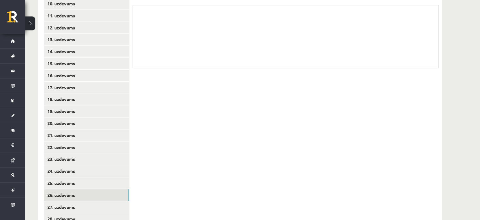
scroll to position [291, 0]
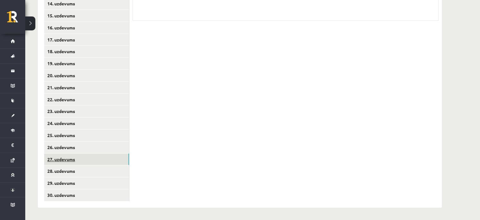
click at [124, 159] on link "27. uzdevums" at bounding box center [86, 159] width 85 height 12
click at [119, 173] on link "28. uzdevums" at bounding box center [86, 171] width 85 height 12
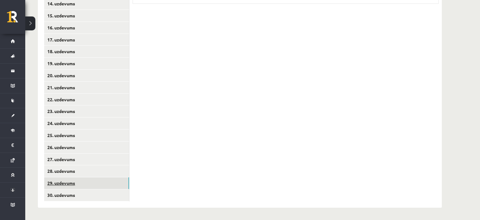
click at [123, 185] on link "29. uzdevums" at bounding box center [86, 183] width 85 height 12
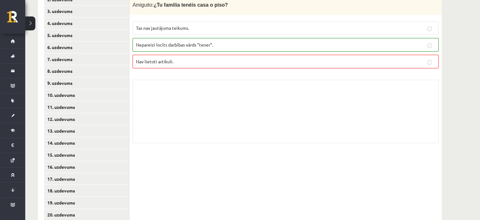
scroll to position [147, 0]
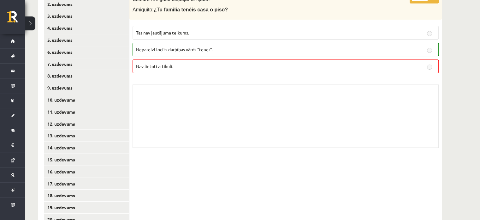
drag, startPoint x: 484, startPoint y: 55, endPoint x: 468, endPoint y: 5, distance: 52.4
click at [468, 5] on div "11.b1 klases diagnostikas darbs spāņu valodā (par 10. klasi) , Gustavs Ivansons…" at bounding box center [252, 120] width 455 height 486
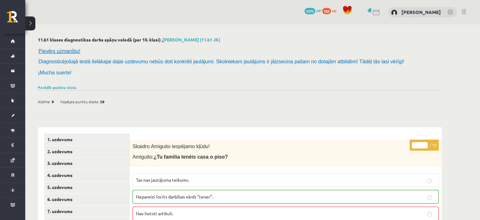
click at [47, 85] on link "Parādīt punktu skalu" at bounding box center [57, 87] width 39 height 5
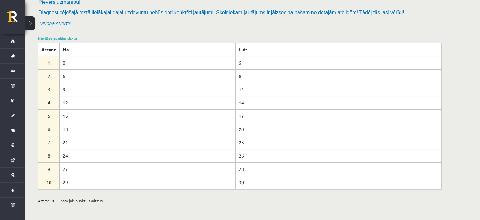
scroll to position [51, 0]
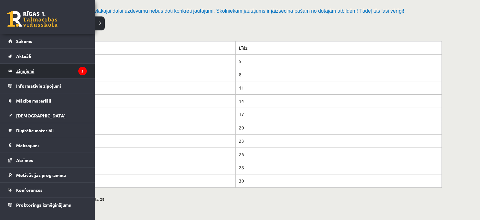
click at [49, 75] on legend "Ziņojumi 5" at bounding box center [51, 70] width 71 height 15
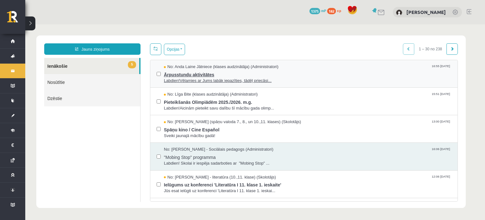
click at [224, 74] on span "Ārpusstundu aktivitātes" at bounding box center [307, 74] width 287 height 8
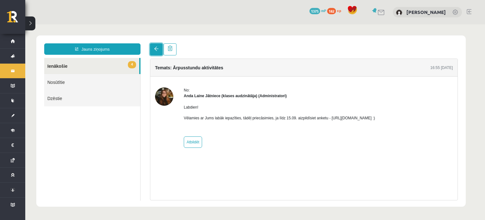
click at [158, 53] on link at bounding box center [156, 49] width 13 height 12
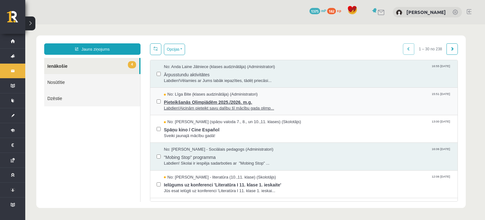
click at [249, 106] on span "Labdien!Aicinām pieteikt savu dalību šī mācību gada olimp..." at bounding box center [307, 108] width 287 height 6
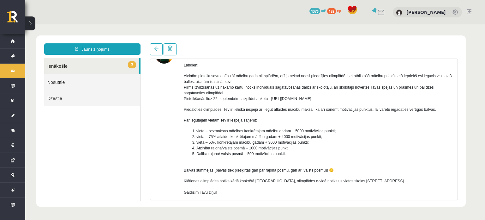
scroll to position [21, 0]
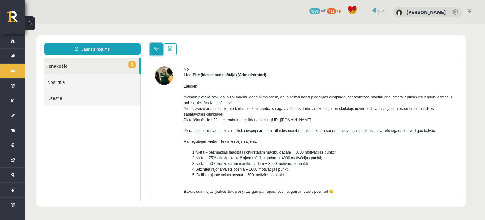
click at [155, 49] on span at bounding box center [156, 48] width 4 height 4
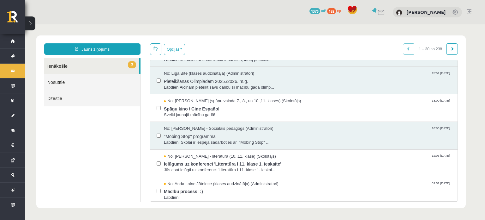
scroll to position [0, 0]
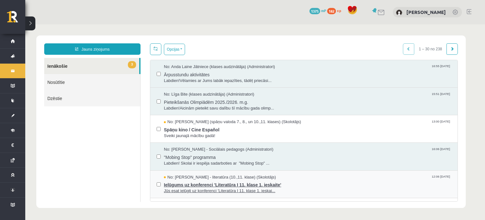
click at [249, 185] on span "Ielūgums uz konferenci 'Literatūra I 11. klase 1. ieskaite'" at bounding box center [307, 184] width 287 height 8
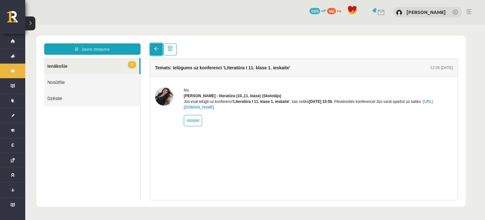
click at [154, 48] on span at bounding box center [156, 48] width 4 height 4
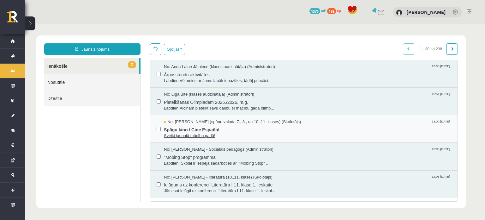
click at [218, 131] on span "Spāņu kino / Cine Español" at bounding box center [307, 129] width 287 height 8
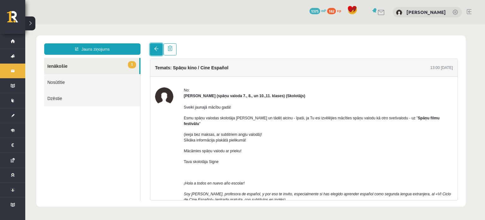
click at [154, 51] on span at bounding box center [156, 48] width 4 height 4
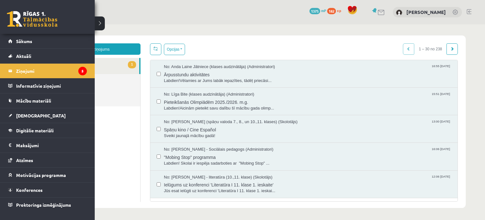
click at [38, 21] on link at bounding box center [32, 19] width 51 height 16
